Goal: Task Accomplishment & Management: Complete application form

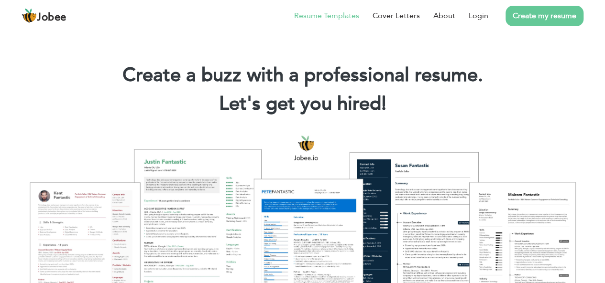
click at [324, 15] on link "Resume Templates" at bounding box center [326, 15] width 65 height 11
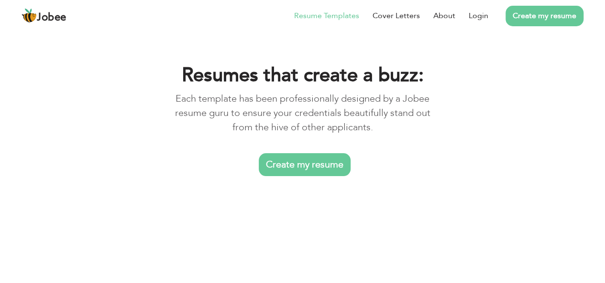
click at [306, 167] on link "Create my resume" at bounding box center [305, 164] width 92 height 23
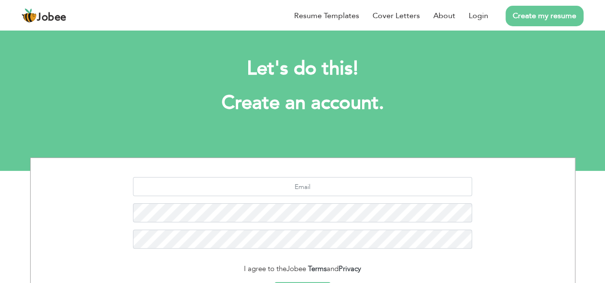
click at [306, 167] on section "I agree to the Jobee Terms and Privacy Sign Up Already a member? Login here" at bounding box center [302, 247] width 529 height 179
click at [548, 16] on link "Create my resume" at bounding box center [544, 16] width 78 height 21
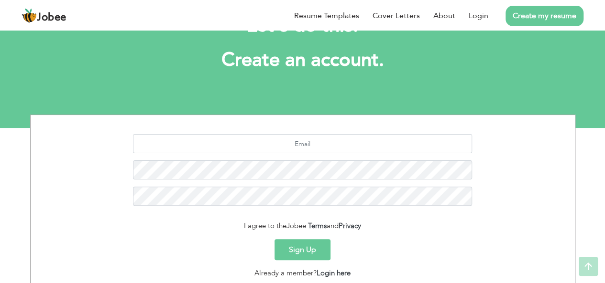
scroll to position [43, 0]
click at [308, 139] on input "text" at bounding box center [302, 143] width 339 height 19
type input "waleedahmad9700@gmail.com"
click at [274, 239] on button "Sign Up" at bounding box center [302, 249] width 56 height 21
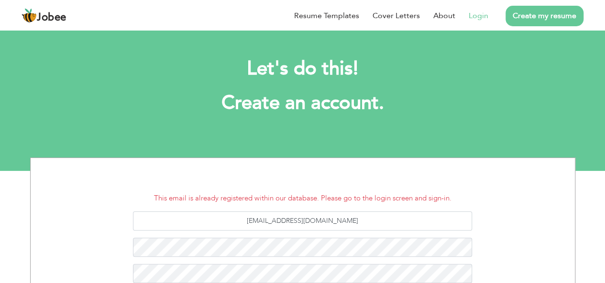
click at [478, 20] on link "Login" at bounding box center [478, 15] width 20 height 11
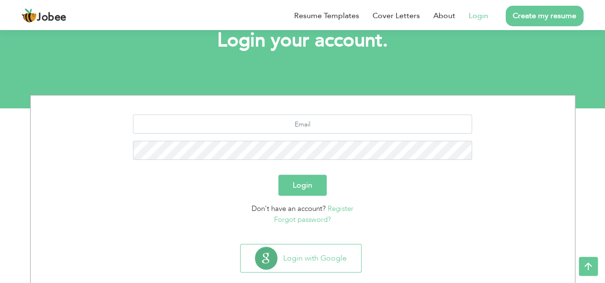
scroll to position [79, 0]
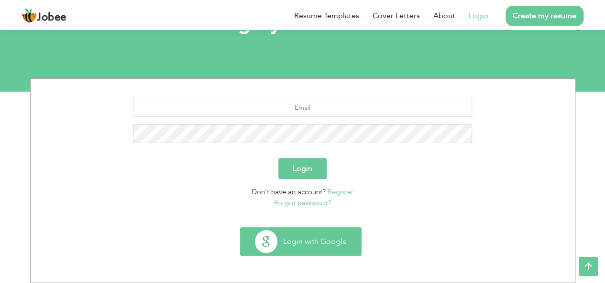
click at [309, 239] on button "Login with Google" at bounding box center [300, 242] width 120 height 28
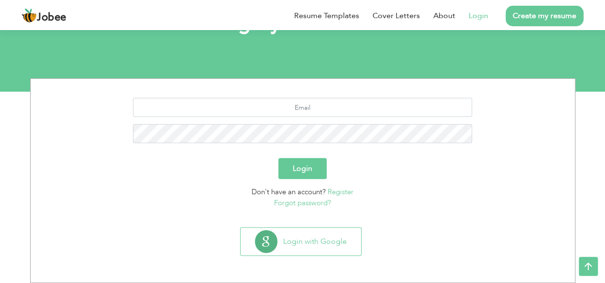
scroll to position [79, 0]
click at [254, 115] on input "text" at bounding box center [302, 107] width 339 height 19
type input "[EMAIL_ADDRESS][DOMAIN_NAME]"
click at [278, 158] on button "Login" at bounding box center [302, 168] width 48 height 21
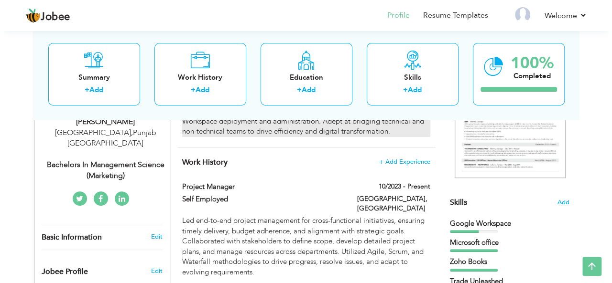
scroll to position [170, 0]
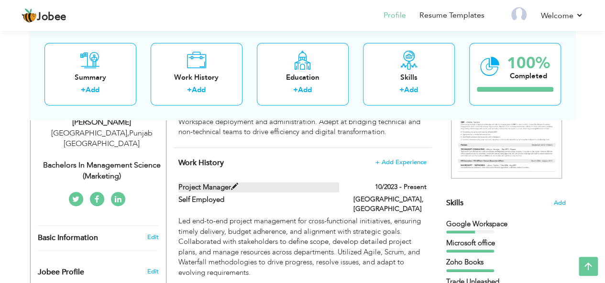
click at [217, 187] on label "Project manager" at bounding box center [258, 188] width 161 height 10
type input "Project manager"
type input "Self Employed"
type input "10/2023"
type input "[GEOGRAPHIC_DATA]"
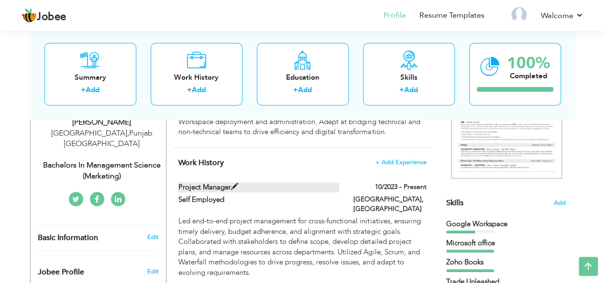
type input "[GEOGRAPHIC_DATA]"
checkbox input "true"
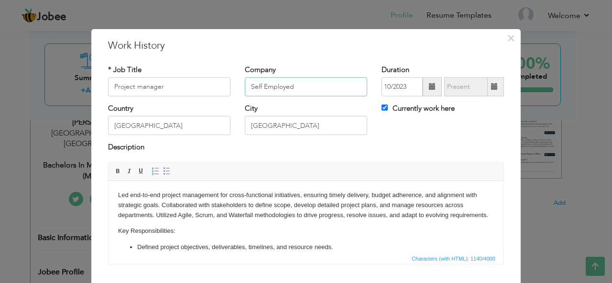
drag, startPoint x: 299, startPoint y: 89, endPoint x: 224, endPoint y: 89, distance: 75.5
click at [224, 89] on div "* Job Title Project manager Company Self Employed Duration 10/2023 Currently wo…" at bounding box center [306, 84] width 410 height 39
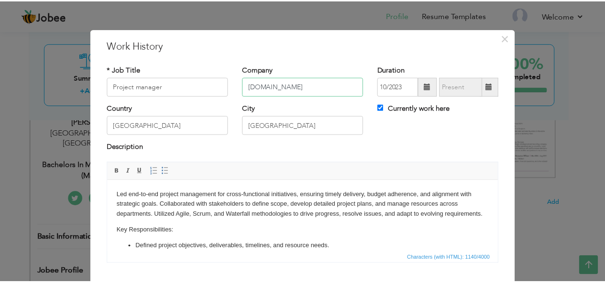
scroll to position [57, 0]
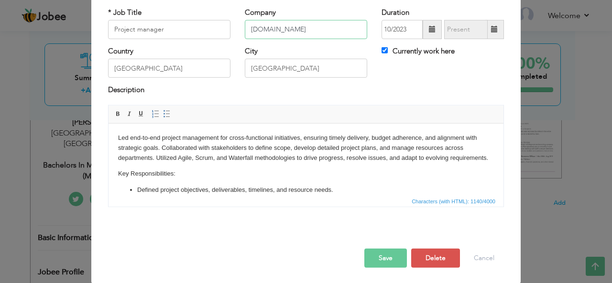
type input "[DOMAIN_NAME]"
click at [381, 255] on button "Save" at bounding box center [385, 258] width 43 height 19
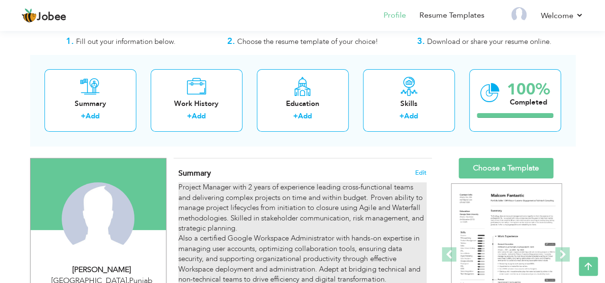
scroll to position [0, 0]
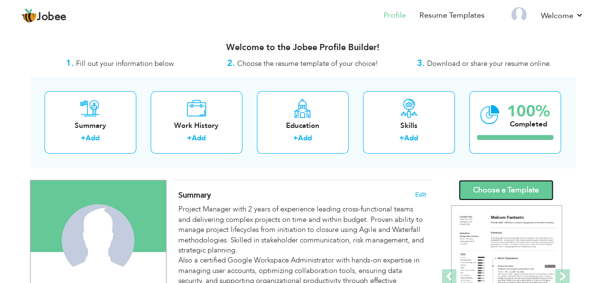
click at [521, 192] on link "Choose a Template" at bounding box center [505, 190] width 95 height 21
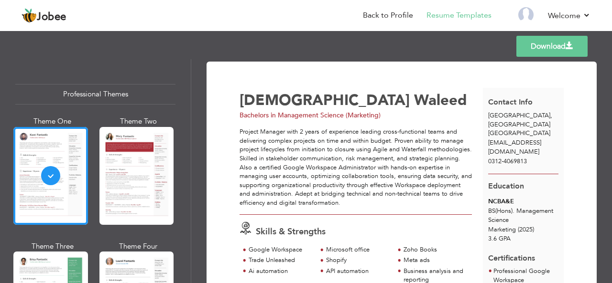
click at [121, 188] on div at bounding box center [136, 176] width 75 height 98
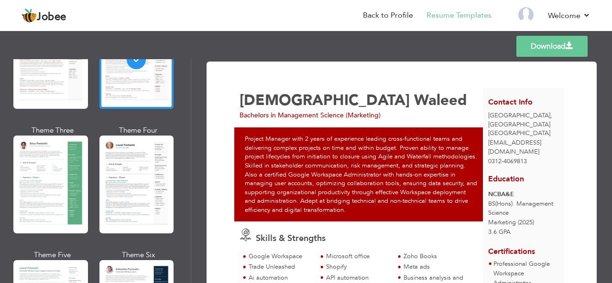
scroll to position [117, 0]
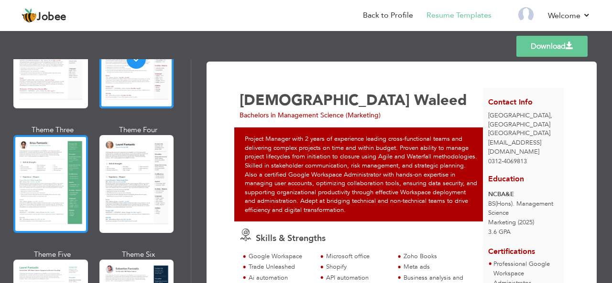
click at [77, 183] on div at bounding box center [50, 184] width 75 height 98
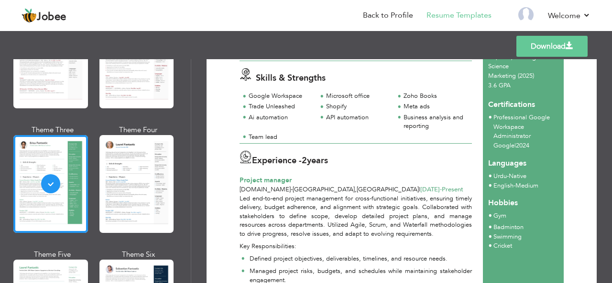
scroll to position [0, 0]
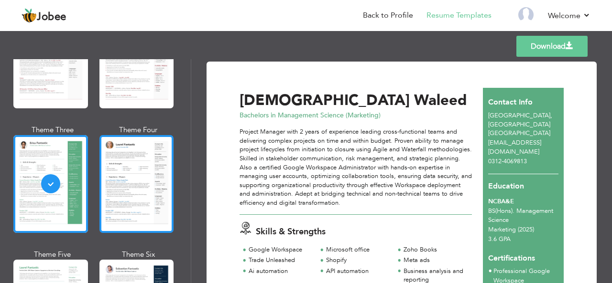
click at [138, 181] on div at bounding box center [136, 184] width 75 height 98
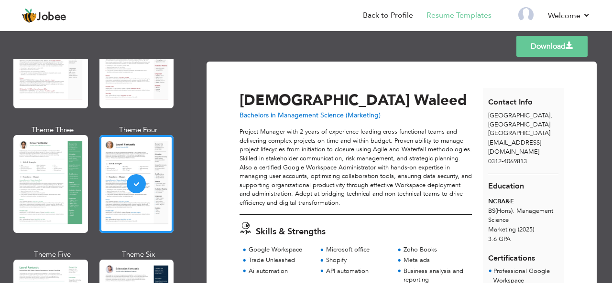
click at [538, 48] on link "Download" at bounding box center [551, 46] width 71 height 21
click at [528, 18] on img at bounding box center [525, 14] width 15 height 15
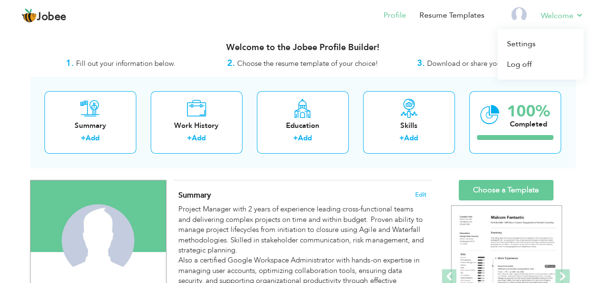
click at [562, 23] on li "Welcome Settings Log off" at bounding box center [555, 16] width 56 height 26
click at [527, 65] on link "Log off" at bounding box center [540, 64] width 86 height 21
